Goal: Information Seeking & Learning: Find specific fact

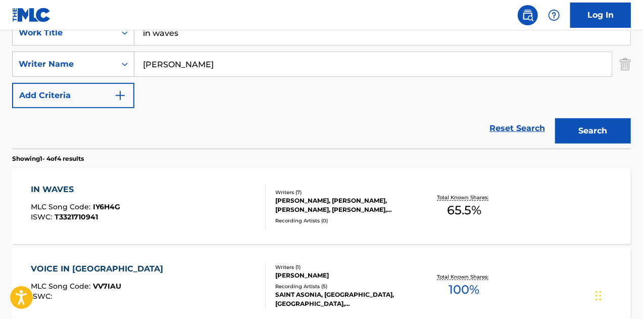
scroll to position [310, 0]
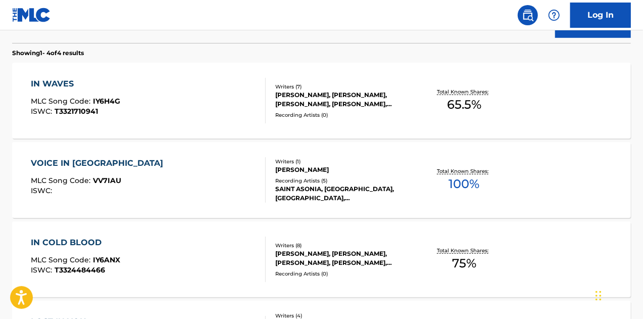
click at [241, 97] on div "IN WAVES MLC Song Code : IY6H4G ISWC : T3321710941" at bounding box center [148, 100] width 235 height 45
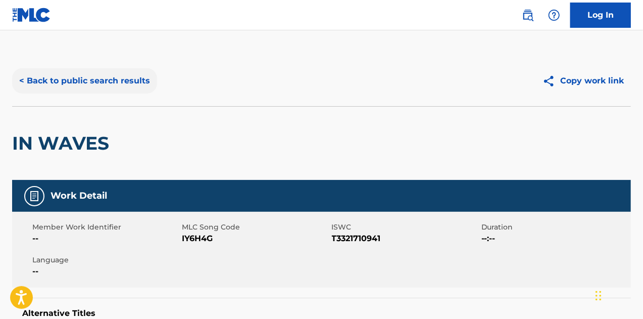
click at [73, 81] on button "< Back to public search results" at bounding box center [84, 80] width 145 height 25
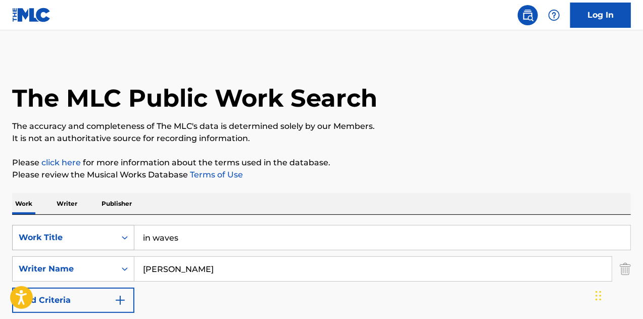
drag, startPoint x: 178, startPoint y: 238, endPoint x: 94, endPoint y: 232, distance: 83.5
click at [94, 232] on div "SearchWithCriteria5cbc26ea-1fc1-4850-b547-c04d48581a1f Work Title in waves" at bounding box center [321, 237] width 619 height 25
click at [151, 238] on input "aplogies" at bounding box center [382, 237] width 496 height 24
type input "apologies"
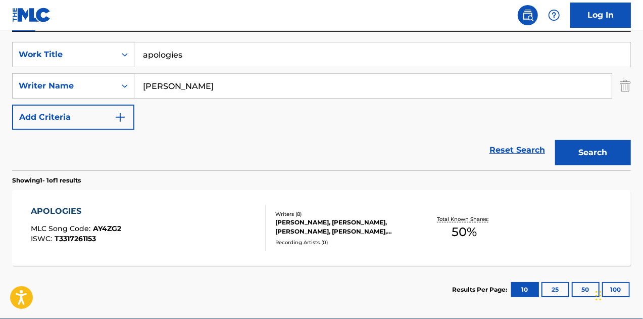
scroll to position [230, 0]
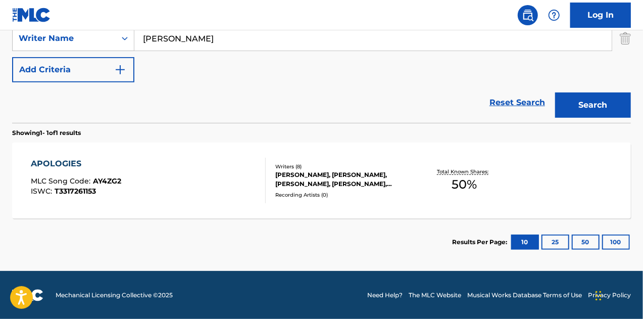
click at [206, 184] on div "APOLOGIES MLC Song Code : AY4ZG2 ISWC : T3317261153" at bounding box center [148, 180] width 235 height 45
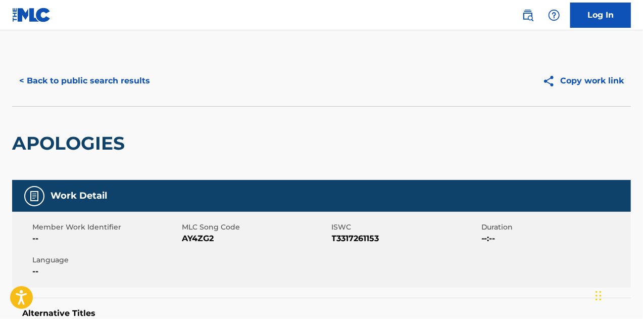
click at [71, 96] on div "< Back to public search results Copy work link" at bounding box center [321, 81] width 619 height 50
click at [68, 89] on button "< Back to public search results" at bounding box center [84, 80] width 145 height 25
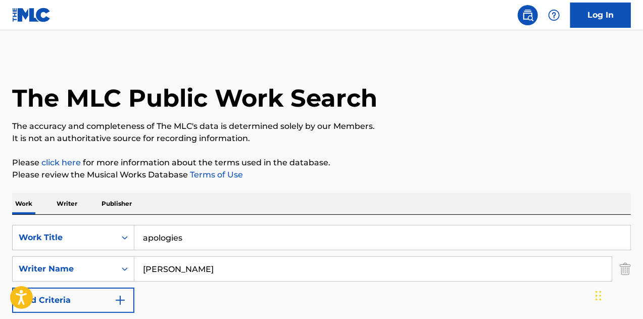
scroll to position [173, 0]
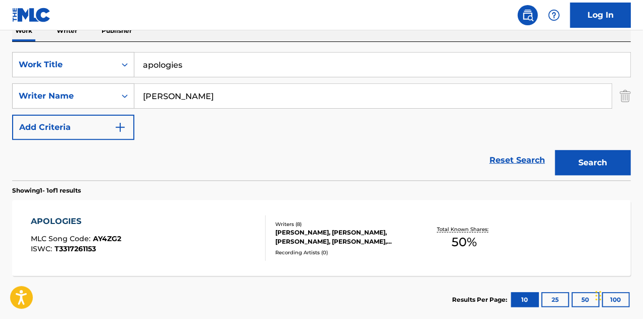
click at [217, 235] on div "APOLOGIES MLC Song Code : AY4ZG2 ISWC : T3317261153" at bounding box center [148, 237] width 235 height 45
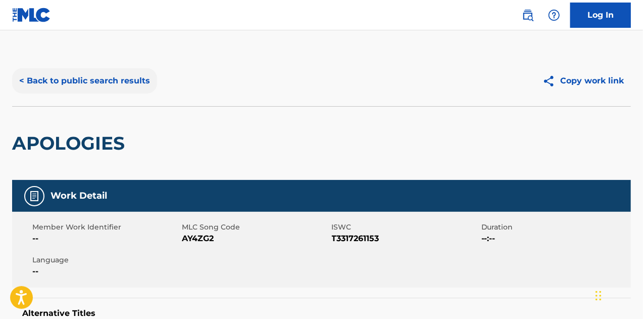
click at [72, 85] on button "< Back to public search results" at bounding box center [84, 80] width 145 height 25
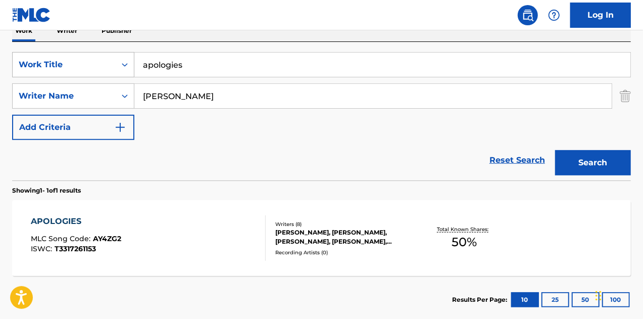
drag, startPoint x: 195, startPoint y: 63, endPoint x: 88, endPoint y: 64, distance: 107.1
click at [88, 64] on div "SearchWithCriteria5cbc26ea-1fc1-4850-b547-c04d48581a1f Work Title apologies" at bounding box center [321, 64] width 619 height 25
type input "alienation"
click at [555, 150] on button "Search" at bounding box center [593, 162] width 76 height 25
click at [212, 236] on div "ALIENATION MLC Song Code : AY8PJM ISWC : T3321710383" at bounding box center [148, 237] width 235 height 45
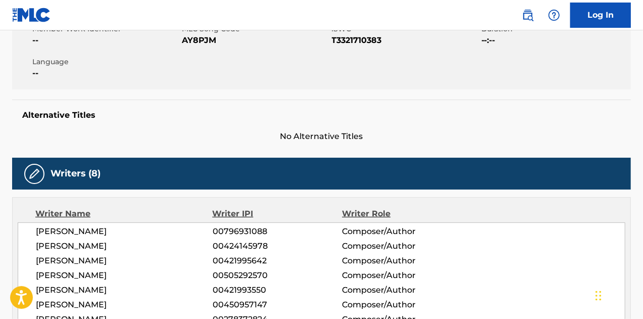
scroll to position [305, 0]
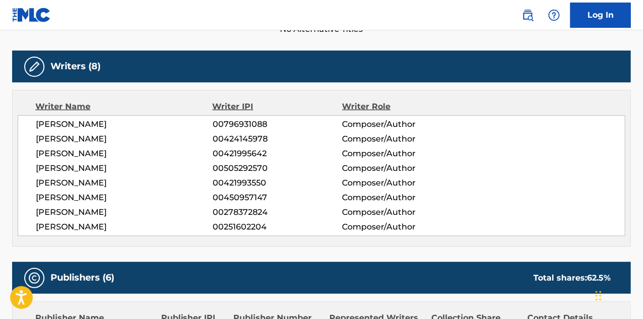
click at [122, 197] on span "[PERSON_NAME]" at bounding box center [124, 197] width 177 height 12
click at [136, 193] on span "[PERSON_NAME]" at bounding box center [124, 197] width 177 height 12
click at [77, 134] on span "[PERSON_NAME]" at bounding box center [124, 139] width 177 height 12
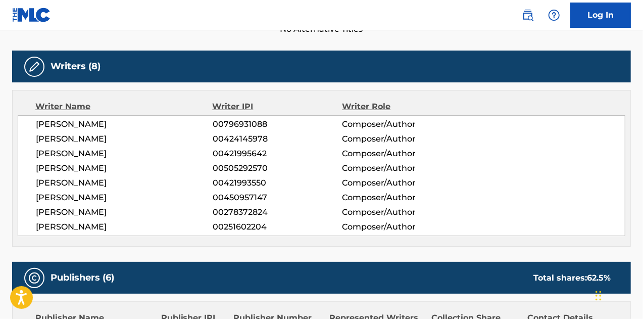
click at [74, 138] on span "[PERSON_NAME]" at bounding box center [124, 139] width 177 height 12
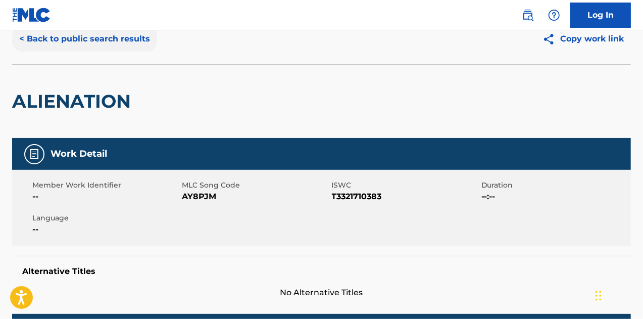
scroll to position [0, 0]
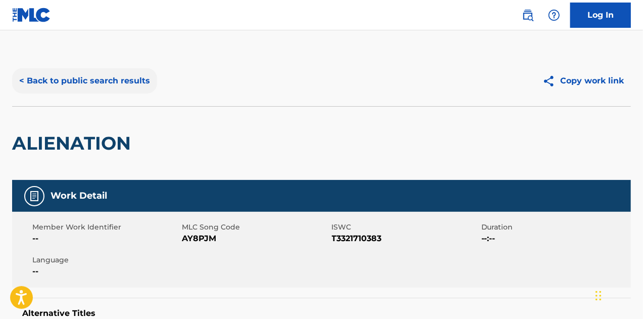
click at [87, 80] on button "< Back to public search results" at bounding box center [84, 80] width 145 height 25
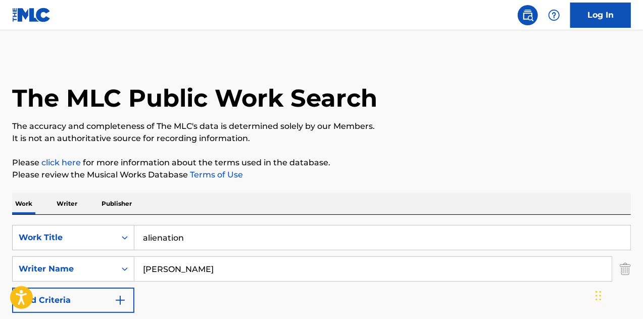
scroll to position [173, 0]
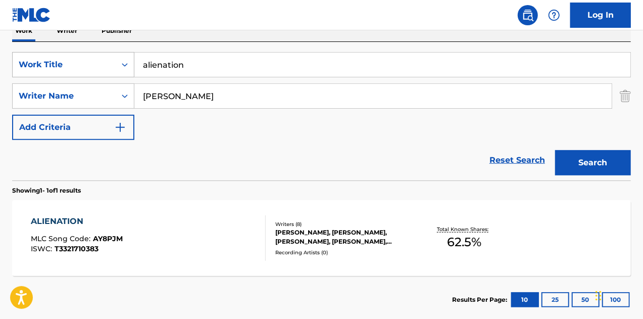
drag, startPoint x: 208, startPoint y: 68, endPoint x: 50, endPoint y: 72, distance: 157.1
click at [50, 72] on div "SearchWithCriteria5cbc26ea-1fc1-4850-b547-c04d48581a1f Work Title alienation" at bounding box center [321, 64] width 619 height 25
type input "never ordinary"
click at [555, 150] on button "Search" at bounding box center [593, 162] width 76 height 25
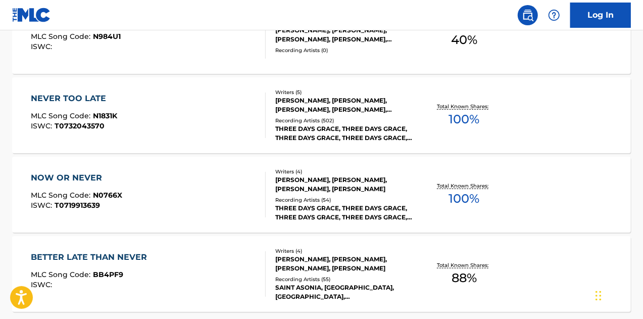
scroll to position [274, 0]
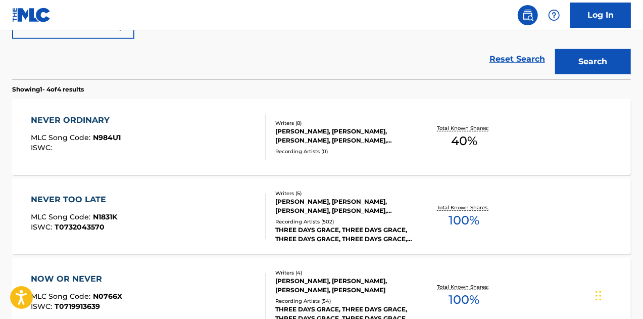
click at [235, 130] on div "NEVER ORDINARY MLC Song Code : N984U1 ISWC :" at bounding box center [148, 136] width 235 height 45
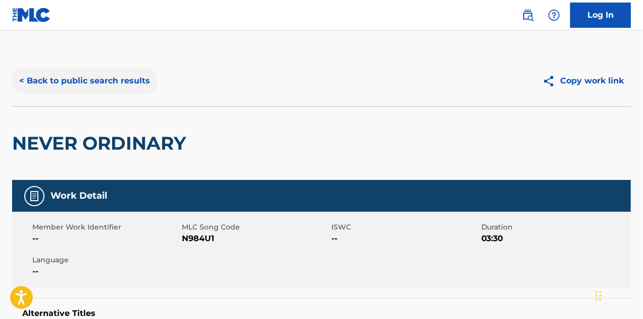
click at [129, 84] on button "< Back to public search results" at bounding box center [84, 80] width 145 height 25
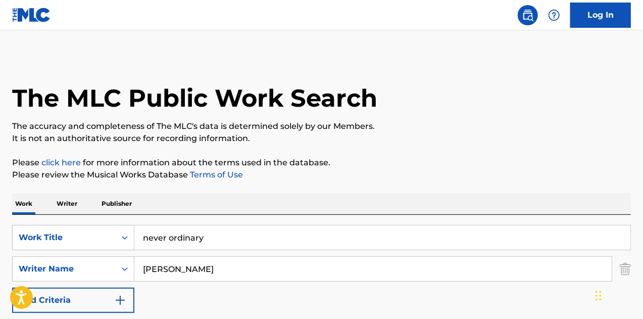
drag, startPoint x: 219, startPoint y: 235, endPoint x: 20, endPoint y: 207, distance: 200.5
type input "deathwish"
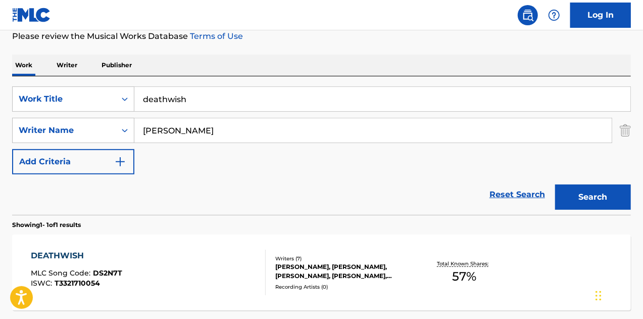
scroll to position [230, 0]
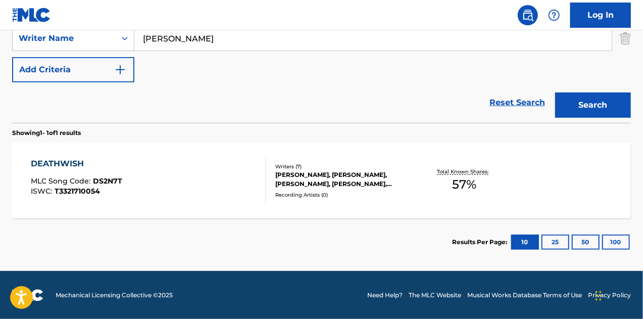
click at [231, 168] on div "DEATHWISH MLC Song Code : DS2N7T ISWC : T3321710054" at bounding box center [148, 180] width 235 height 45
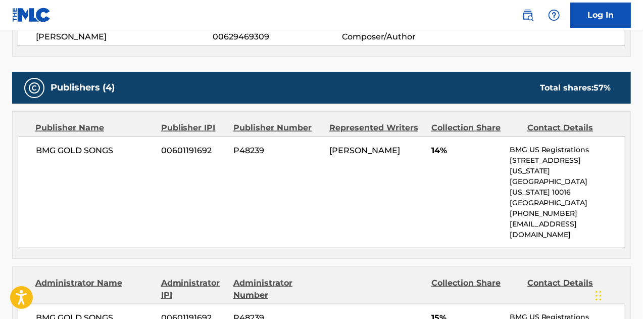
scroll to position [555, 0]
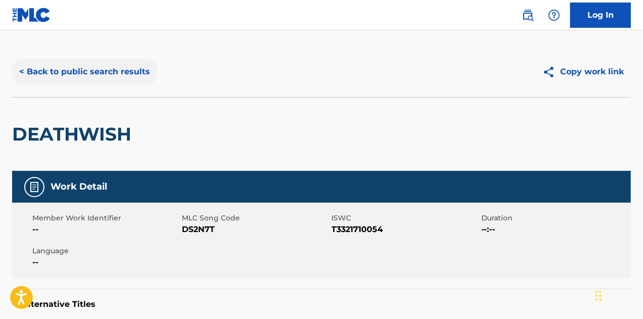
click at [94, 70] on button "< Back to public search results" at bounding box center [84, 71] width 145 height 25
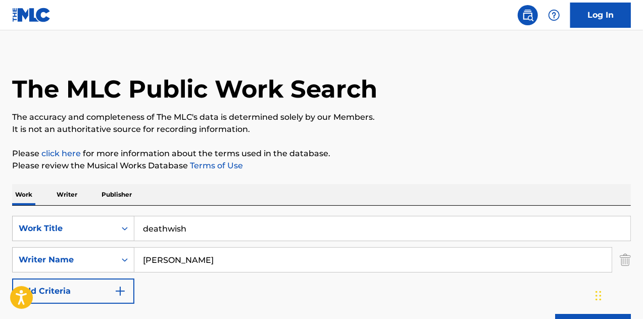
scroll to position [173, 0]
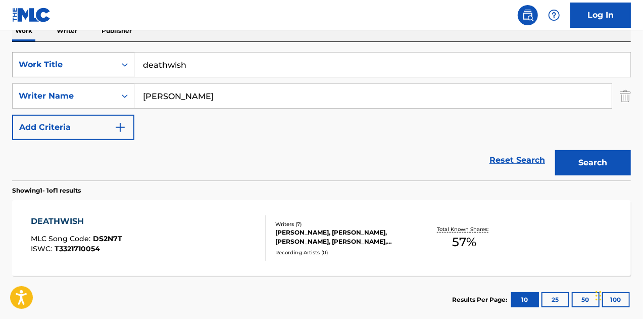
drag, startPoint x: 208, startPoint y: 70, endPoint x: 103, endPoint y: 75, distance: 104.6
click at [103, 75] on div "SearchWithCriteria5cbc26ea-1fc1-4850-b547-c04d48581a1f Work Title deathwish" at bounding box center [321, 64] width 619 height 25
type input "the power"
click at [555, 150] on button "Search" at bounding box center [593, 162] width 76 height 25
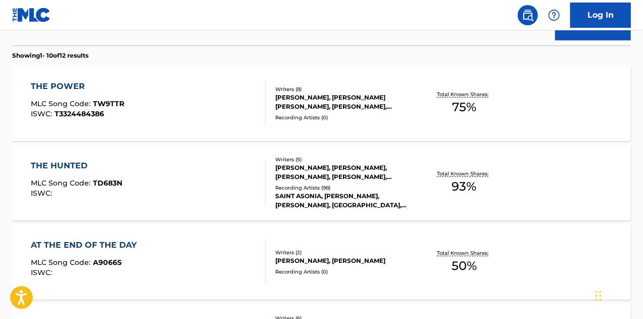
scroll to position [309, 0]
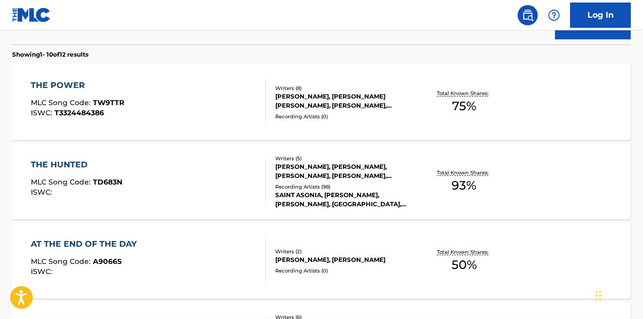
click at [222, 114] on div "THE POWER MLC Song Code : TW9TTR ISWC : T3324484386" at bounding box center [148, 101] width 235 height 45
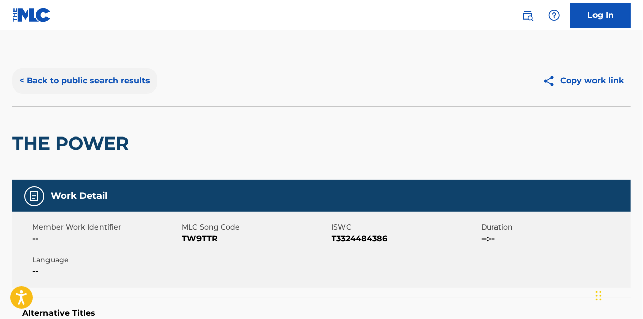
click at [128, 87] on button "< Back to public search results" at bounding box center [84, 80] width 145 height 25
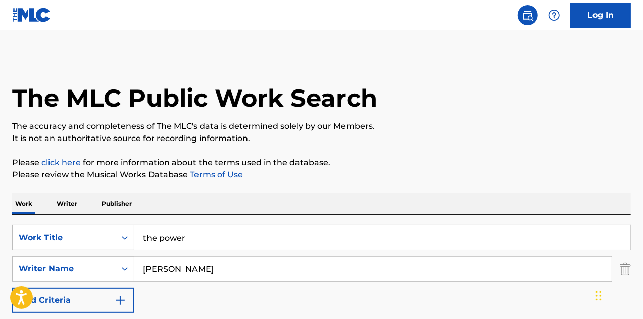
drag, startPoint x: 215, startPoint y: 235, endPoint x: 4, endPoint y: 263, distance: 213.0
type input "another [MEDICAL_DATA]"
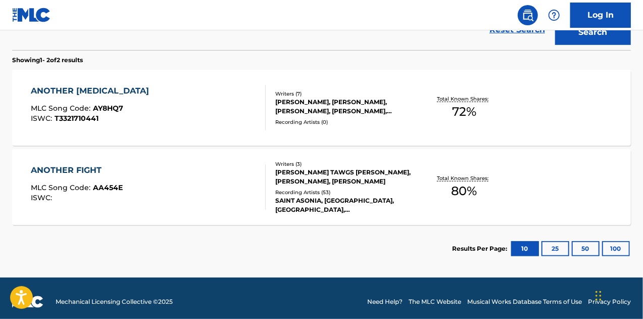
click at [231, 117] on div "ANOTHER [MEDICAL_DATA] MLC Song Code : AY8HQ7 ISWC : T3321710441" at bounding box center [148, 107] width 235 height 45
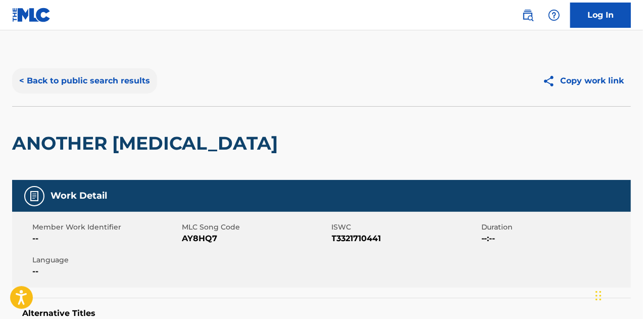
click at [66, 69] on button "< Back to public search results" at bounding box center [84, 80] width 145 height 25
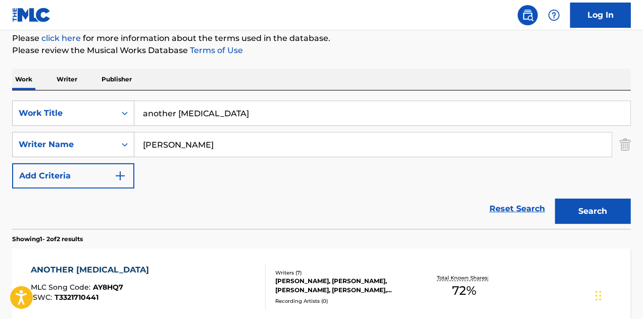
scroll to position [112, 0]
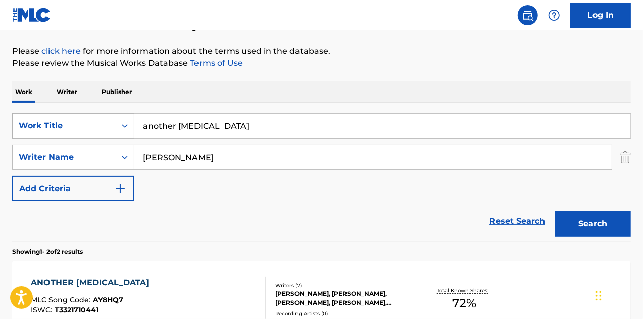
drag, startPoint x: 232, startPoint y: 132, endPoint x: 76, endPoint y: 125, distance: 155.7
click at [76, 125] on div "SearchWithCriteria5cbc26ea-1fc1-4850-b547-c04d48581a1f Work Title another [MEDI…" at bounding box center [321, 125] width 619 height 25
type input "don't wanna go home tonight"
click at [555, 211] on button "Search" at bounding box center [593, 223] width 76 height 25
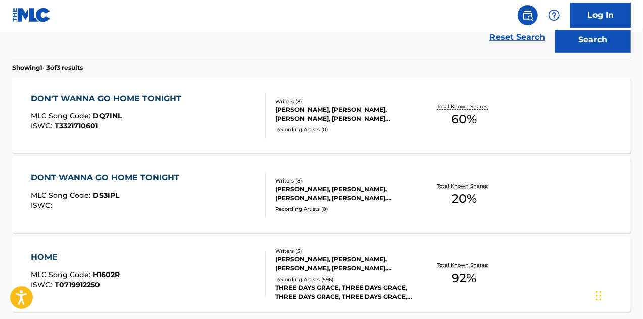
scroll to position [297, 0]
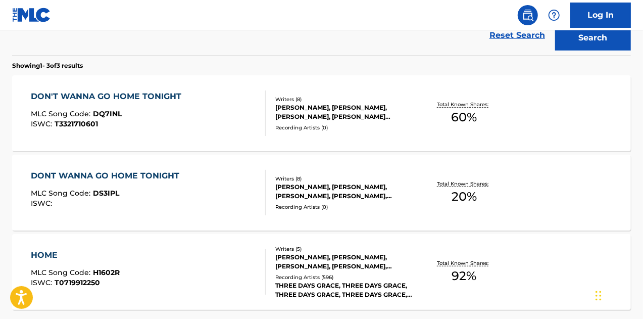
click at [215, 179] on div "DONT WANNA GO HOME TONIGHT MLC Song Code : DS3IPL ISWC :" at bounding box center [148, 192] width 235 height 45
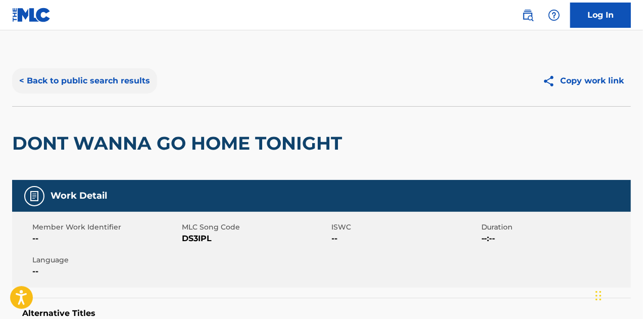
click at [82, 77] on button "< Back to public search results" at bounding box center [84, 80] width 145 height 25
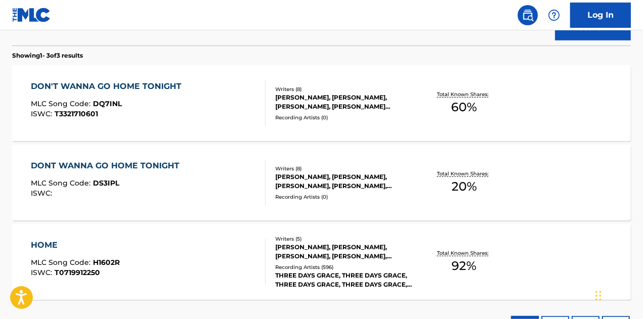
scroll to position [292, 0]
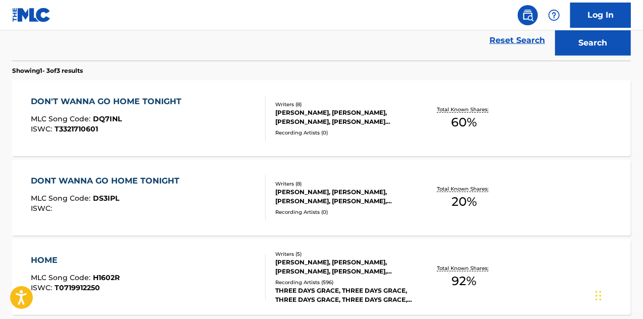
click at [214, 124] on div "DON'T WANNA GO HOME TONIGHT MLC Song Code : DQ7INL ISWC : T3321710601" at bounding box center [148, 117] width 235 height 45
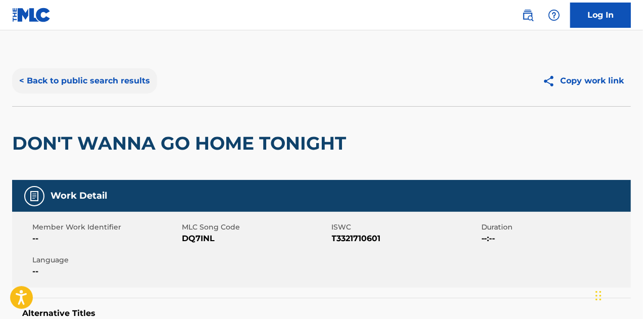
click at [90, 84] on button "< Back to public search results" at bounding box center [84, 80] width 145 height 25
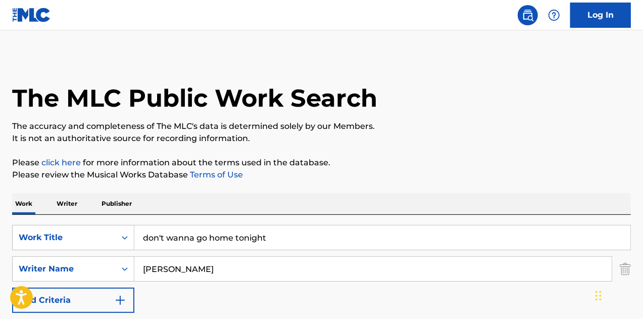
drag, startPoint x: 278, startPoint y: 236, endPoint x: 134, endPoint y: 237, distance: 143.4
click at [134, 237] on input "don't wanna go home tonight" at bounding box center [382, 237] width 496 height 24
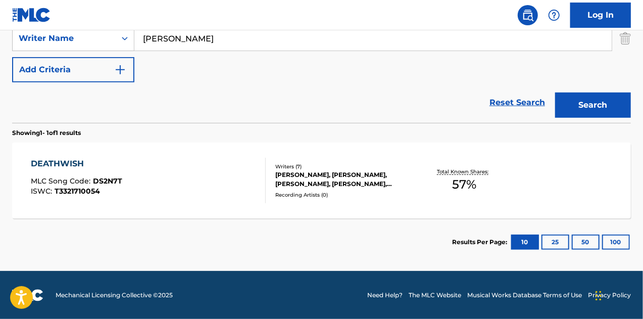
scroll to position [147, 0]
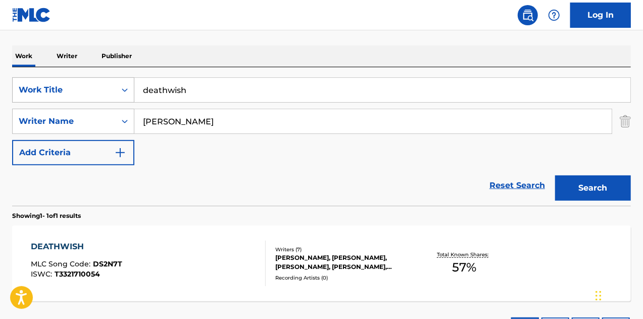
drag, startPoint x: 208, startPoint y: 94, endPoint x: 104, endPoint y: 90, distance: 104.1
click at [104, 90] on div "SearchWithCriteria5cbc26ea-1fc1-4850-b547-c04d48581a1f Work Title deathwish" at bounding box center [321, 89] width 619 height 25
type input "never ordinary"
click at [555, 175] on button "Search" at bounding box center [593, 187] width 76 height 25
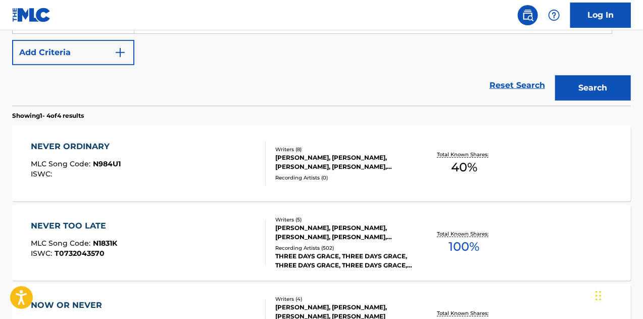
scroll to position [248, 0]
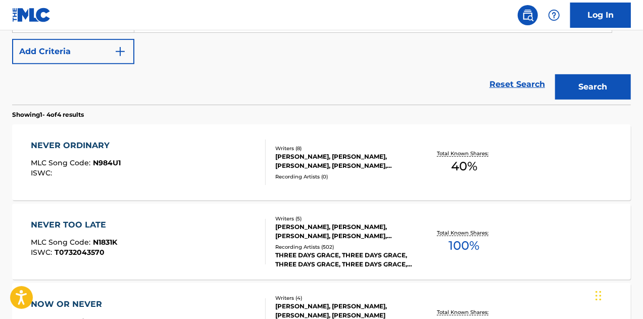
click at [239, 171] on div "NEVER ORDINARY MLC Song Code : N984U1 ISWC :" at bounding box center [148, 161] width 235 height 45
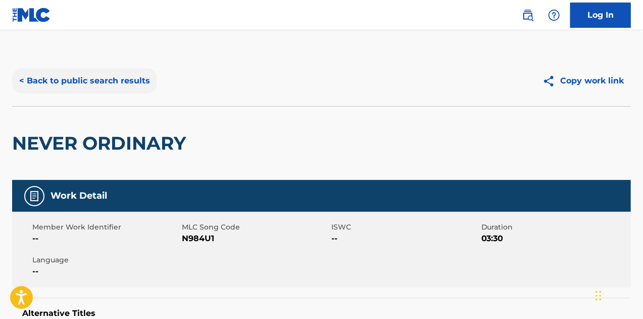
click at [67, 85] on button "< Back to public search results" at bounding box center [84, 80] width 145 height 25
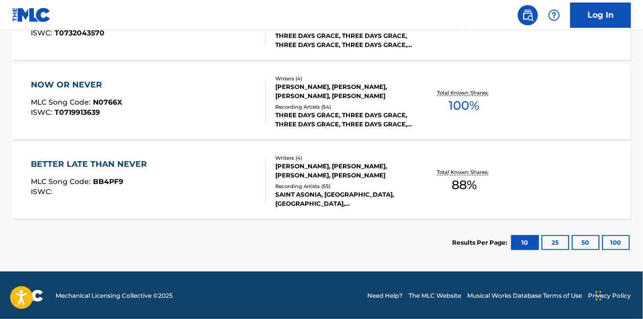
scroll to position [468, 0]
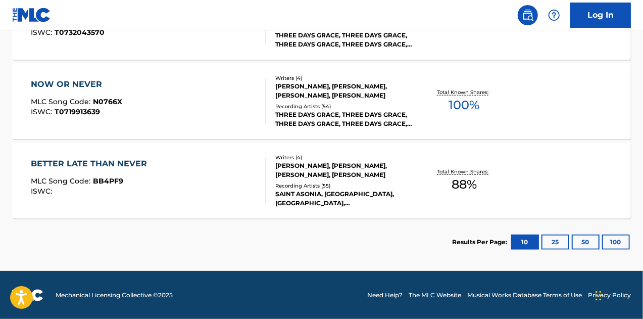
click at [355, 263] on section "Results Per Page: 10 25 50 100" at bounding box center [321, 241] width 619 height 47
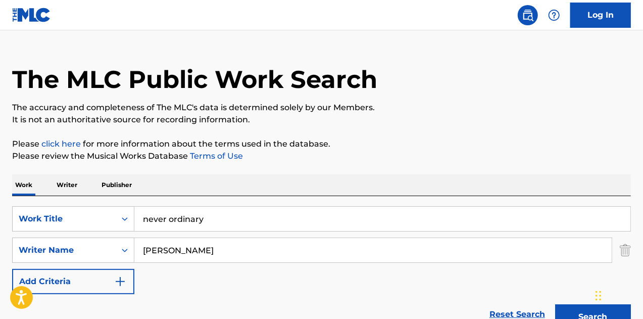
scroll to position [20, 0]
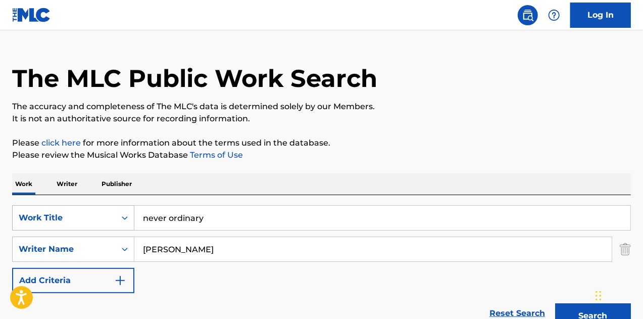
drag, startPoint x: 208, startPoint y: 227, endPoint x: 81, endPoint y: 208, distance: 128.8
click at [81, 208] on div "SearchWithCriteria5cbc26ea-1fc1-4850-b547-c04d48581a1f Work Title never ordinary" at bounding box center [321, 217] width 619 height 25
type input "deathwish"
click at [555, 303] on button "Search" at bounding box center [593, 315] width 76 height 25
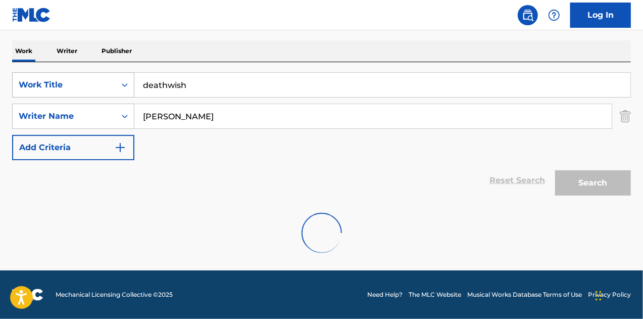
scroll to position [230, 0]
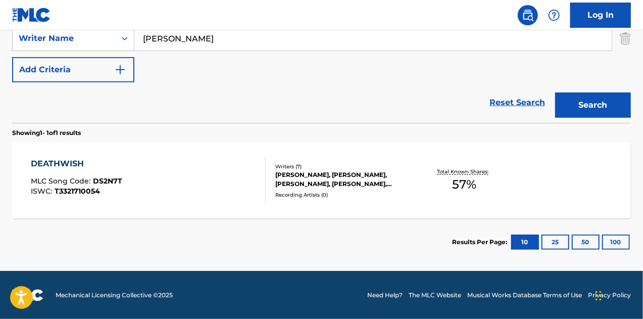
click at [146, 178] on div "DEATHWISH MLC Song Code : DS2N7T ISWC : T3321710054" at bounding box center [148, 180] width 235 height 45
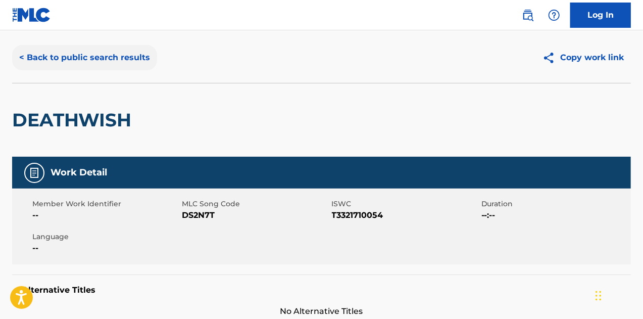
click at [72, 61] on button "< Back to public search results" at bounding box center [84, 57] width 145 height 25
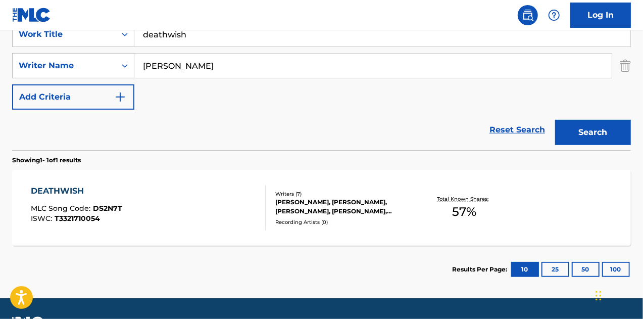
scroll to position [179, 0]
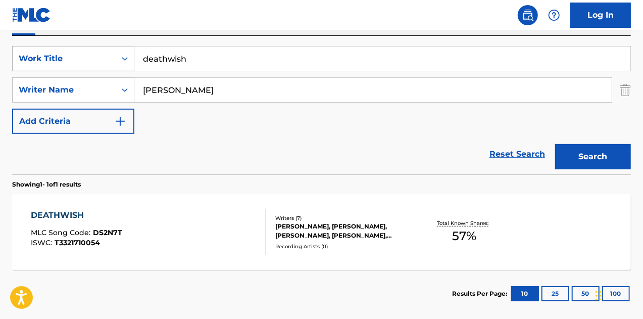
drag, startPoint x: 205, startPoint y: 57, endPoint x: 89, endPoint y: 63, distance: 115.8
click at [89, 63] on div "SearchWithCriteria5cbc26ea-1fc1-4850-b547-c04d48581a1f Work Title deathwish" at bounding box center [321, 58] width 619 height 25
type input "need you right here"
click at [205, 86] on input "[PERSON_NAME]" at bounding box center [372, 90] width 477 height 24
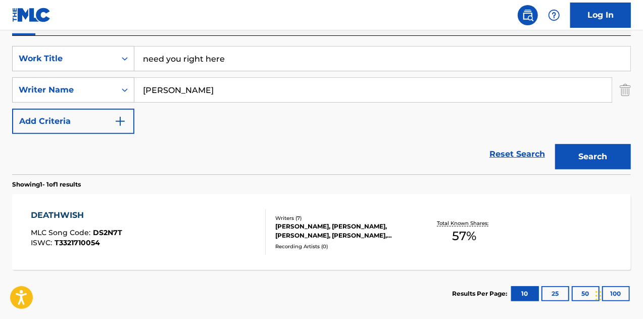
click at [205, 86] on input "[PERSON_NAME]" at bounding box center [372, 90] width 477 height 24
click at [565, 150] on button "Search" at bounding box center [593, 156] width 76 height 25
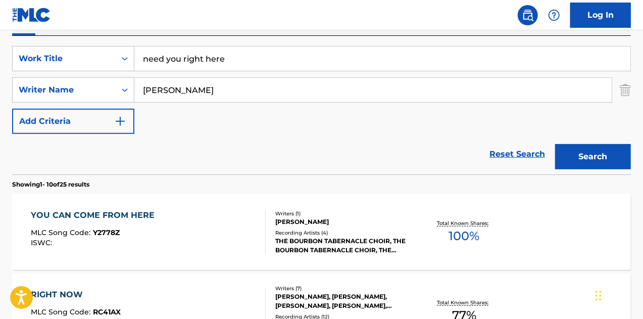
click at [165, 90] on input "[PERSON_NAME]" at bounding box center [372, 90] width 477 height 24
click at [161, 89] on input "[PERSON_NAME]" at bounding box center [372, 90] width 477 height 24
type input "[PERSON_NAME]"
click at [555, 144] on button "Search" at bounding box center [593, 156] width 76 height 25
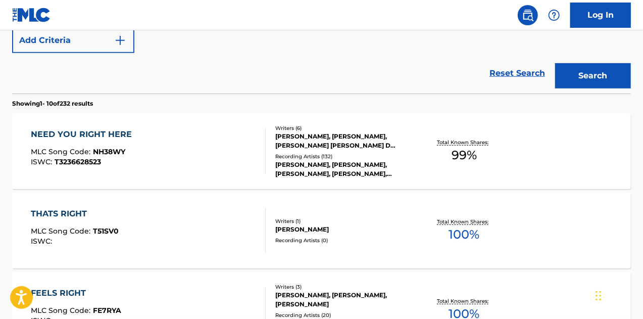
scroll to position [261, 0]
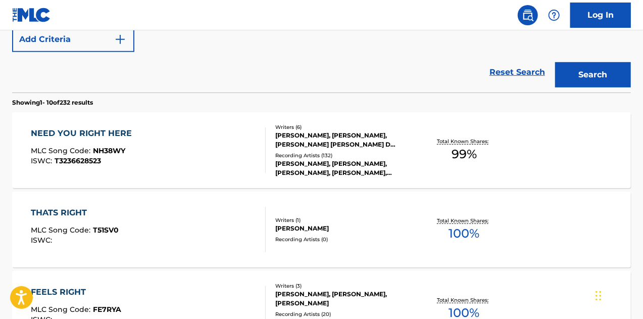
click at [234, 145] on div "NEED YOU RIGHT HERE MLC Song Code : NH38WY ISWC : T3236628523" at bounding box center [148, 149] width 235 height 45
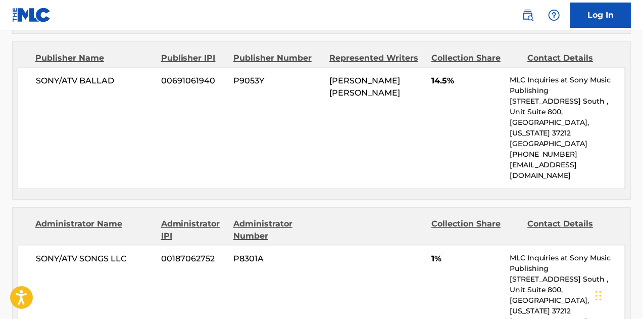
scroll to position [1219, 0]
